Goal: Complete application form

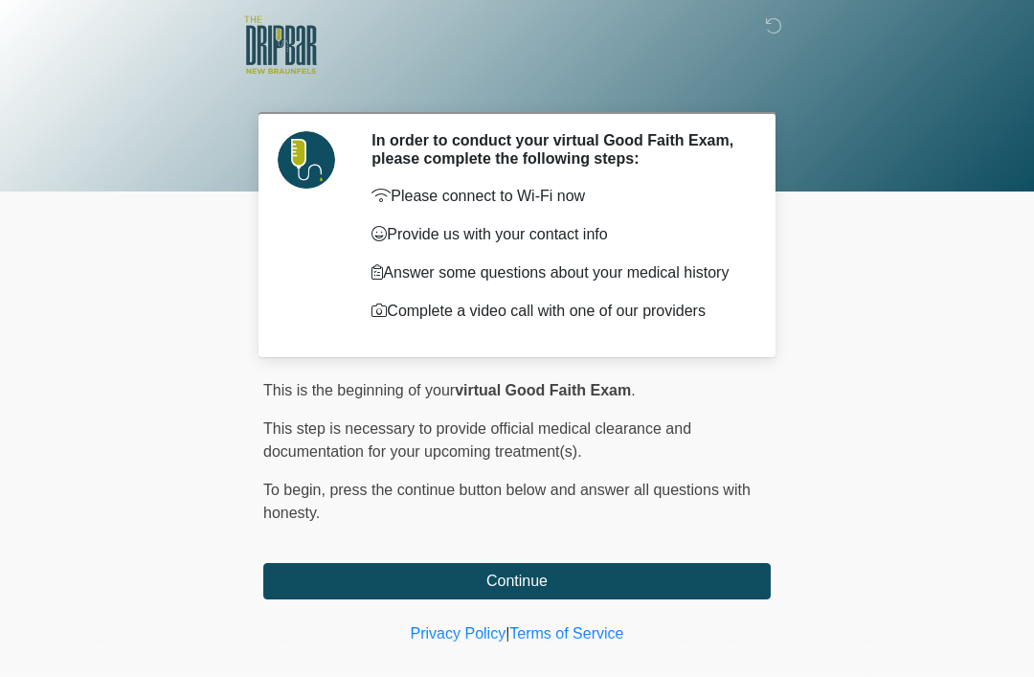
click at [727, 587] on button "Continue" at bounding box center [516, 581] width 507 height 36
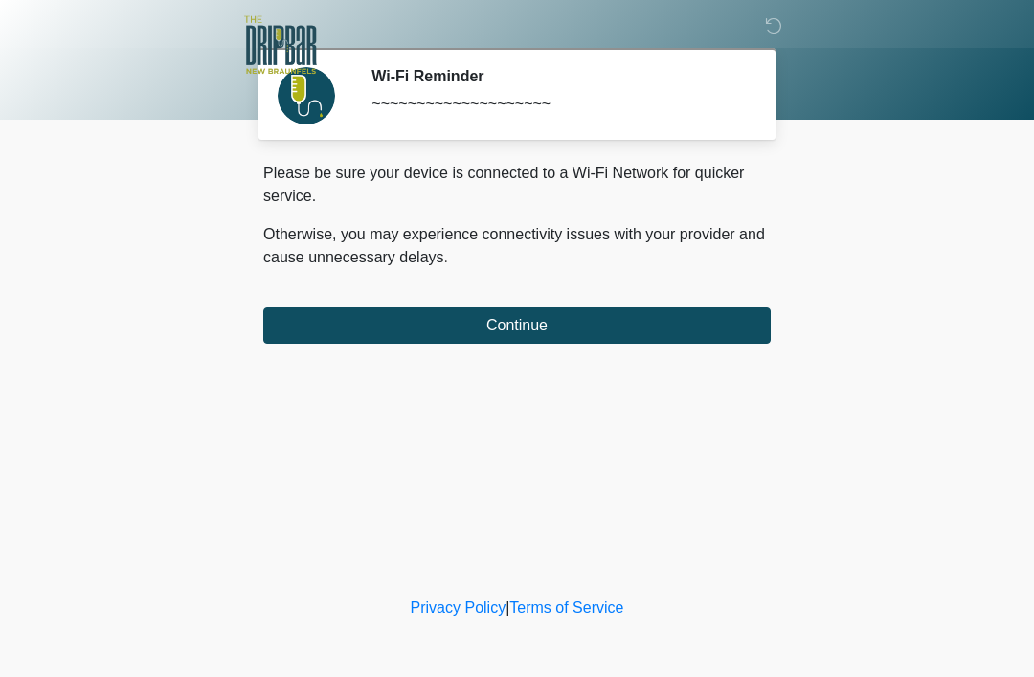
click at [716, 334] on button "Continue" at bounding box center [516, 325] width 507 height 36
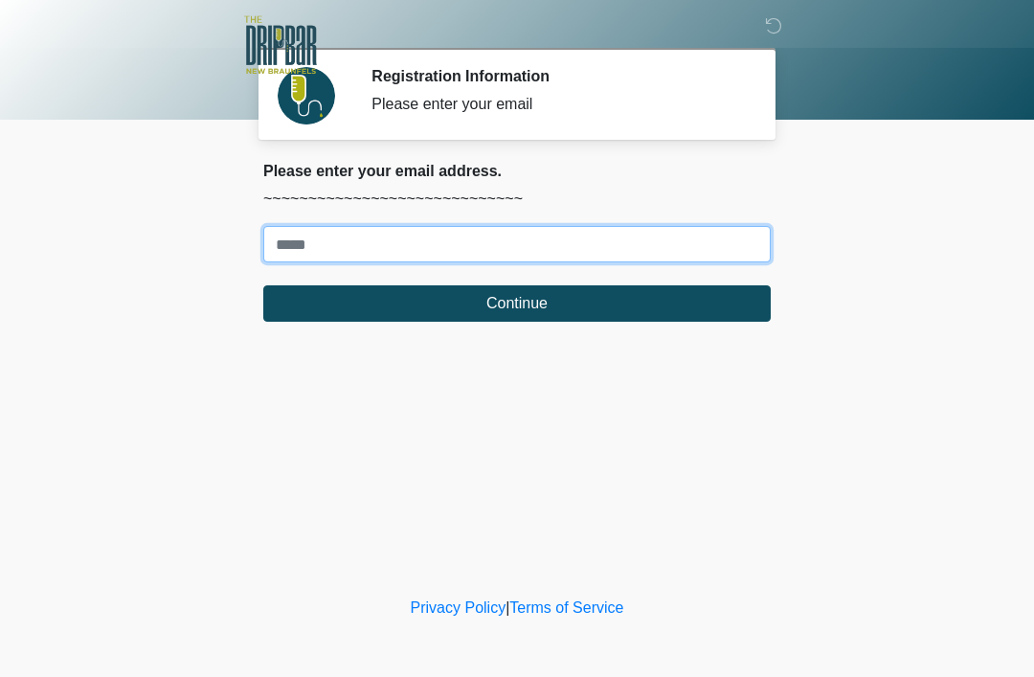
click at [665, 247] on input "Where should we email your treatment plan?" at bounding box center [516, 244] width 507 height 36
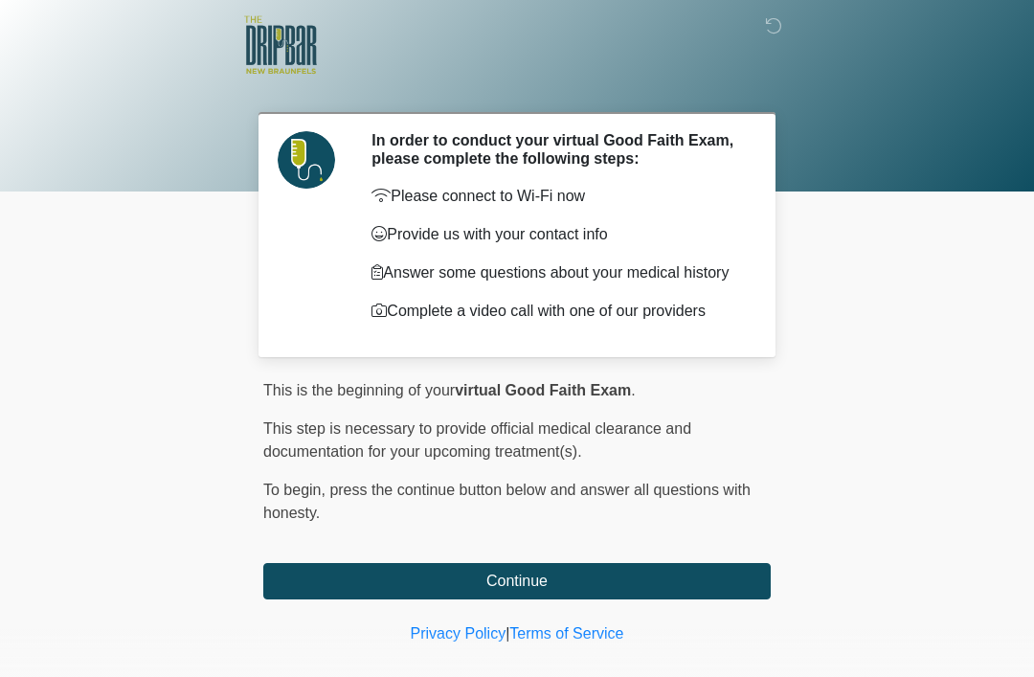
click at [634, 599] on button "Continue" at bounding box center [516, 581] width 507 height 36
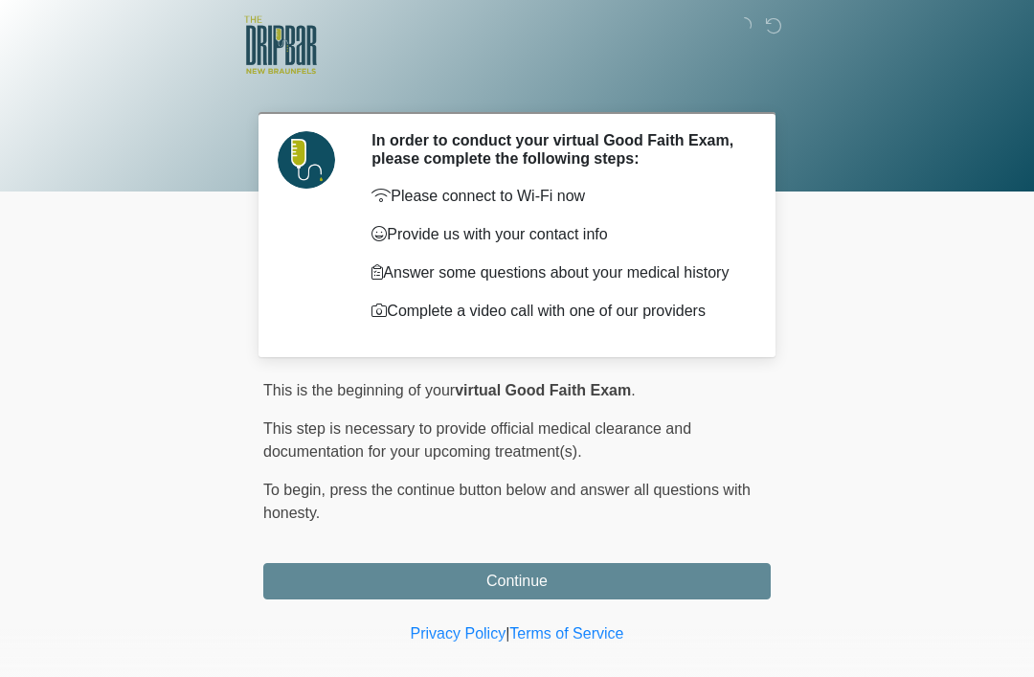
click at [640, 608] on body "‎ ‎ In order to conduct your virtual Good Faith Exam, please complete the follo…" at bounding box center [517, 338] width 1034 height 677
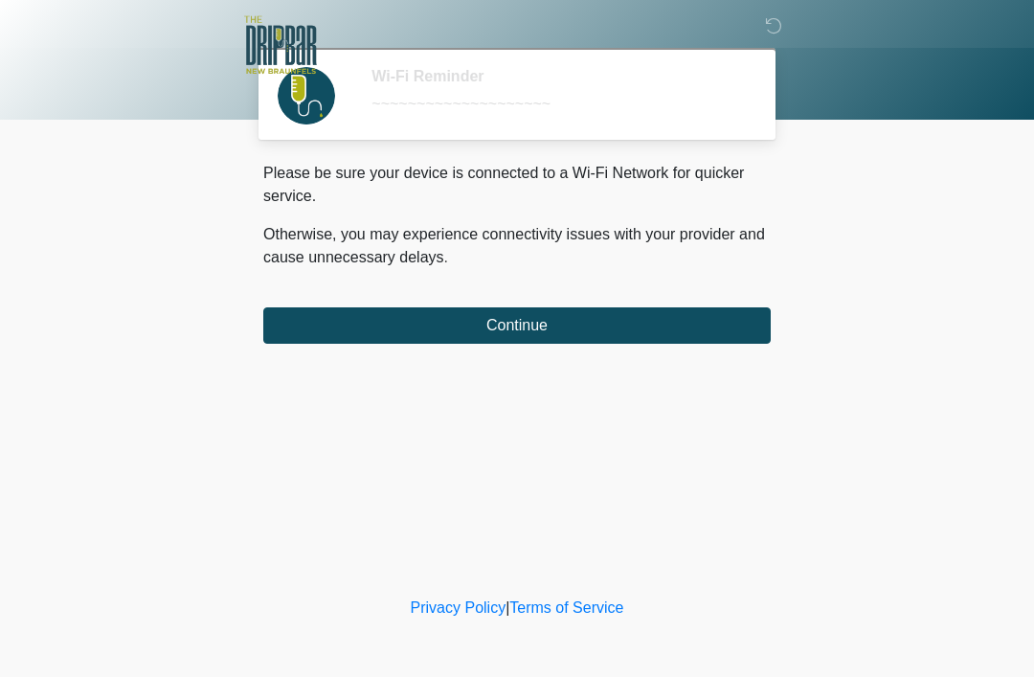
click at [612, 312] on button "Continue" at bounding box center [516, 325] width 507 height 36
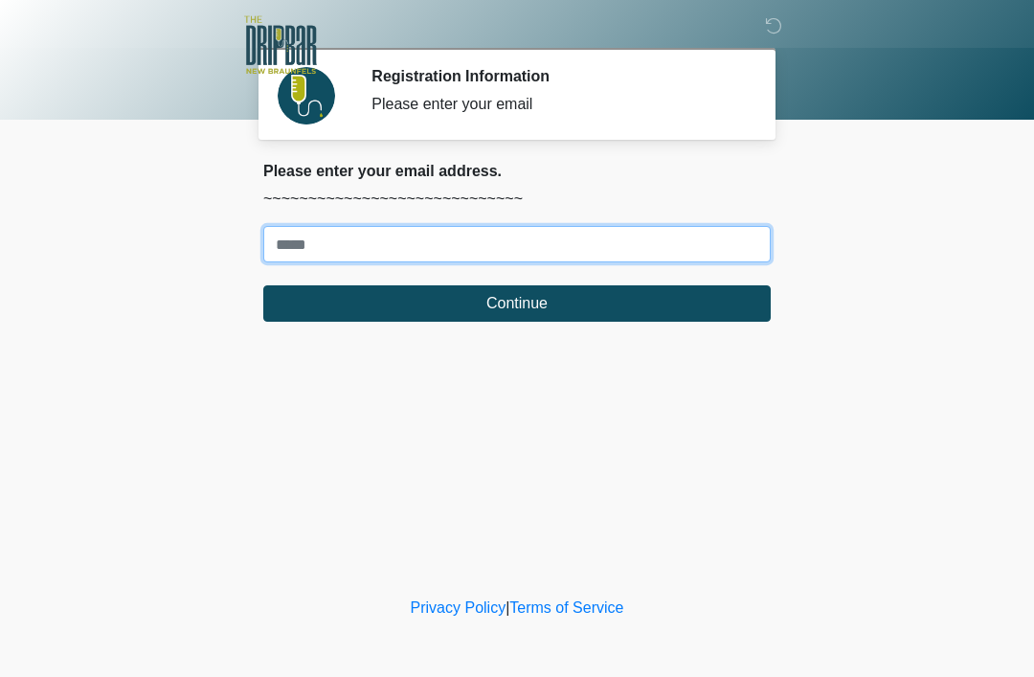
click at [589, 246] on input "Where should we email your treatment plan?" at bounding box center [516, 244] width 507 height 36
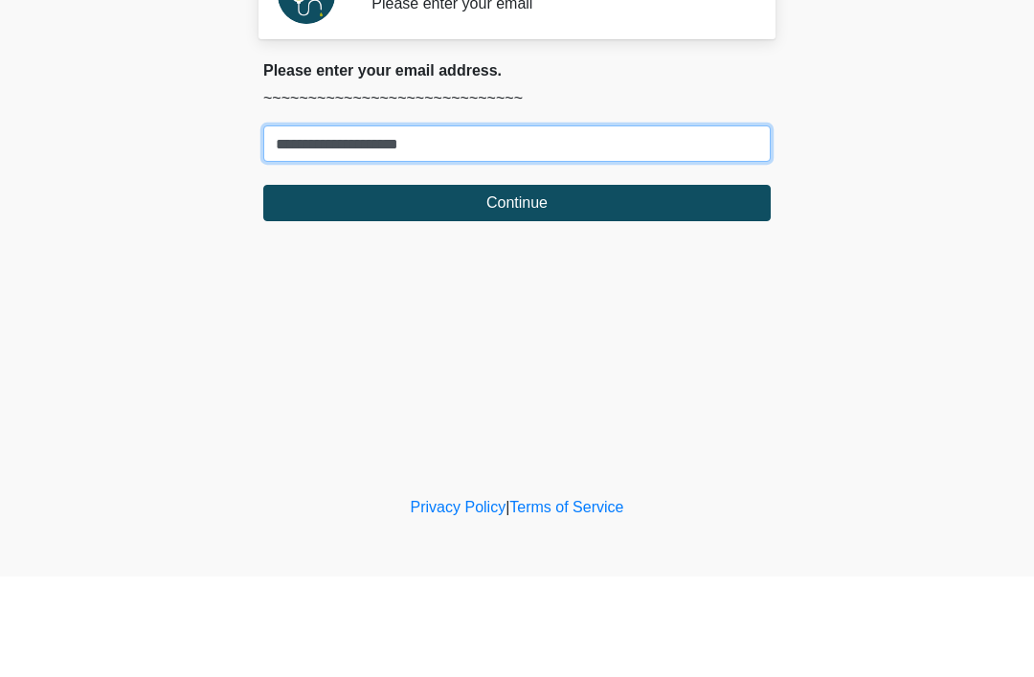
type input "**********"
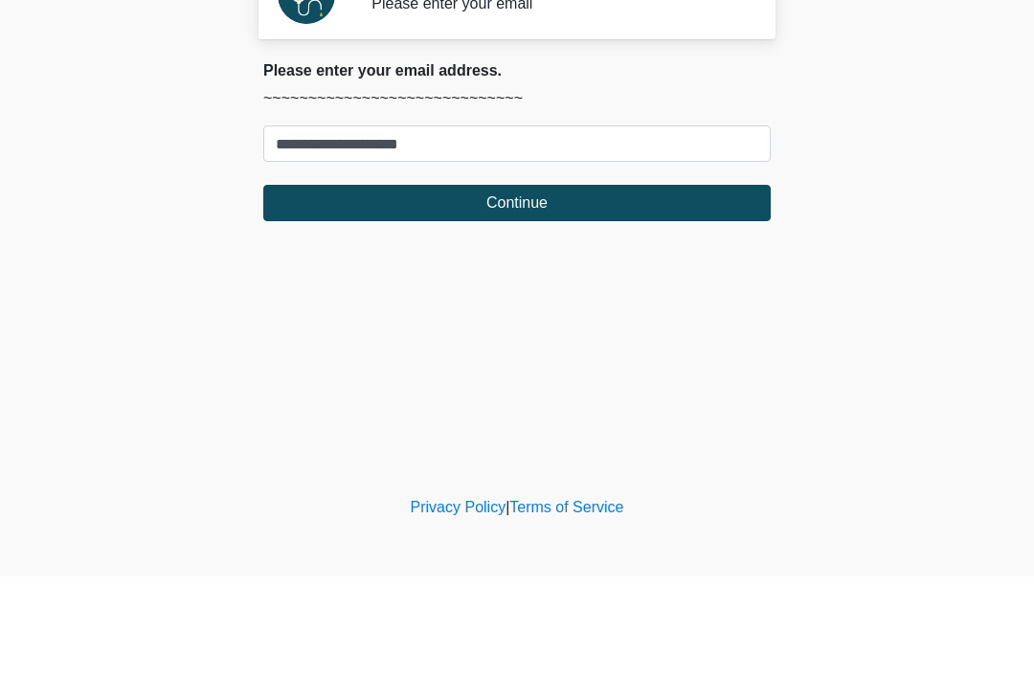
click at [681, 285] on button "Continue" at bounding box center [516, 303] width 507 height 36
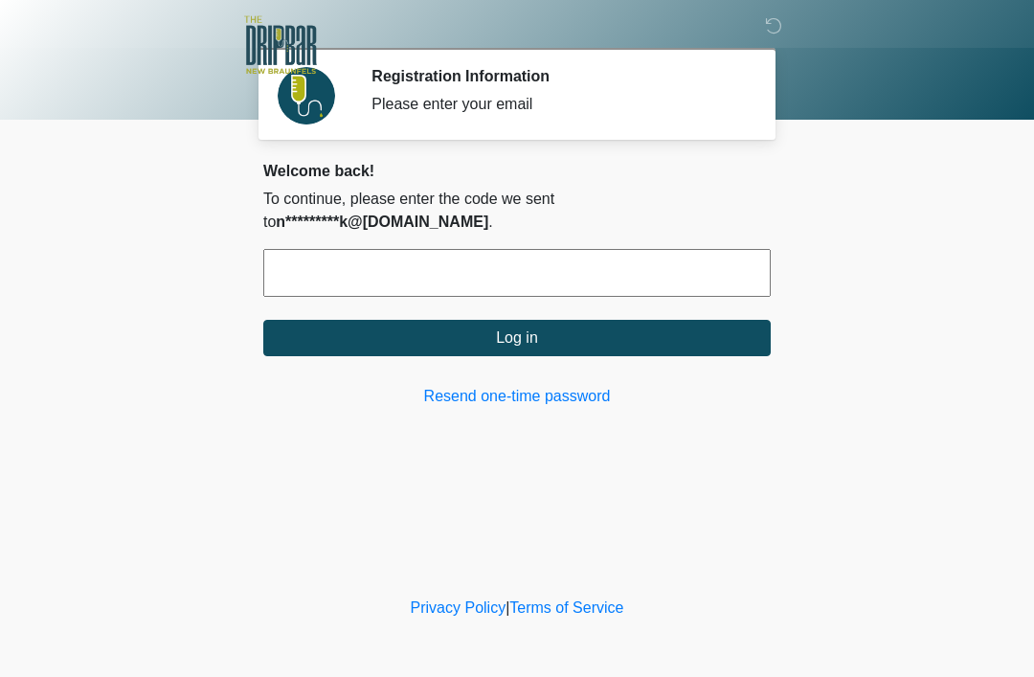
click at [781, 30] on icon at bounding box center [773, 25] width 17 height 17
